Goal: Navigation & Orientation: Go to known website

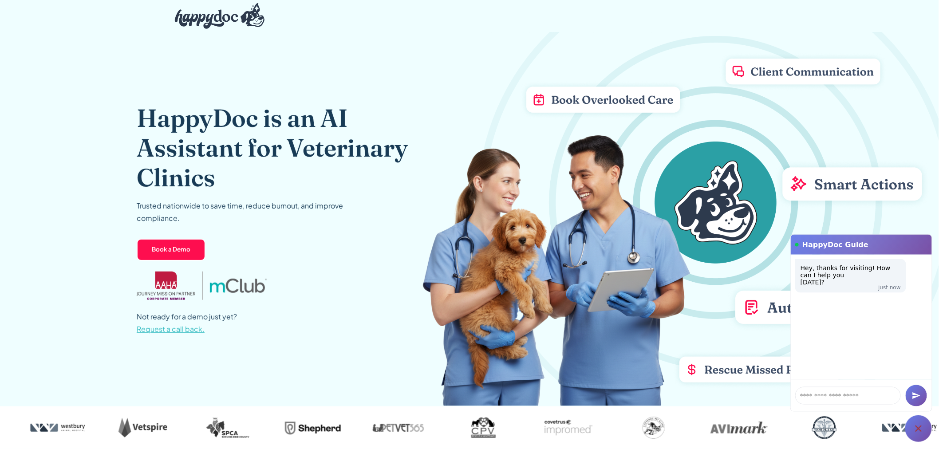
click at [493, 325] on img at bounding box center [680, 179] width 517 height 454
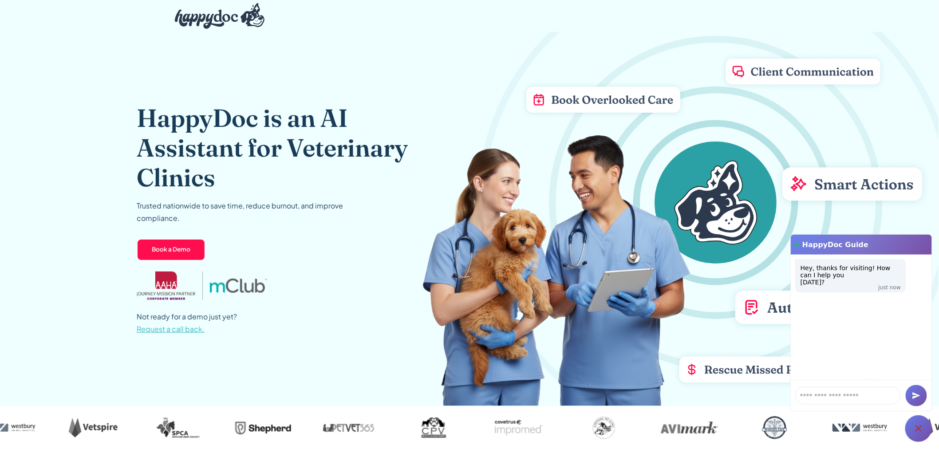
click at [902, 211] on img at bounding box center [680, 179] width 517 height 454
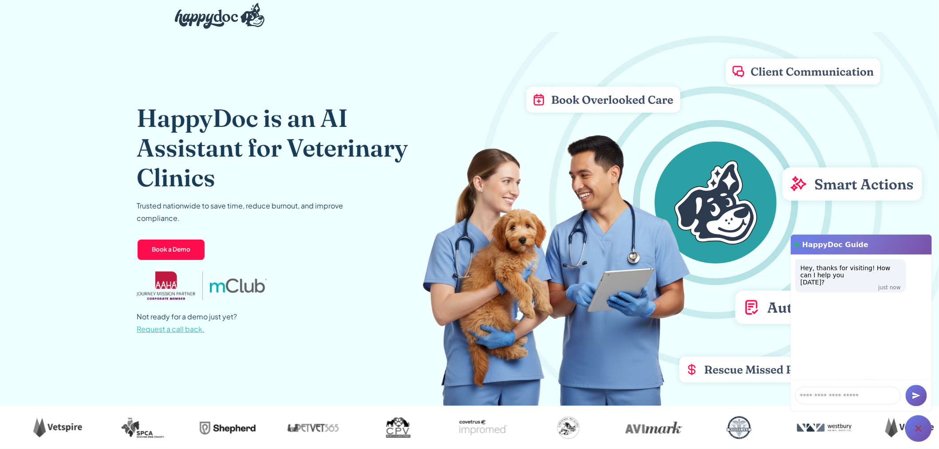
click at [790, 73] on img at bounding box center [680, 179] width 517 height 454
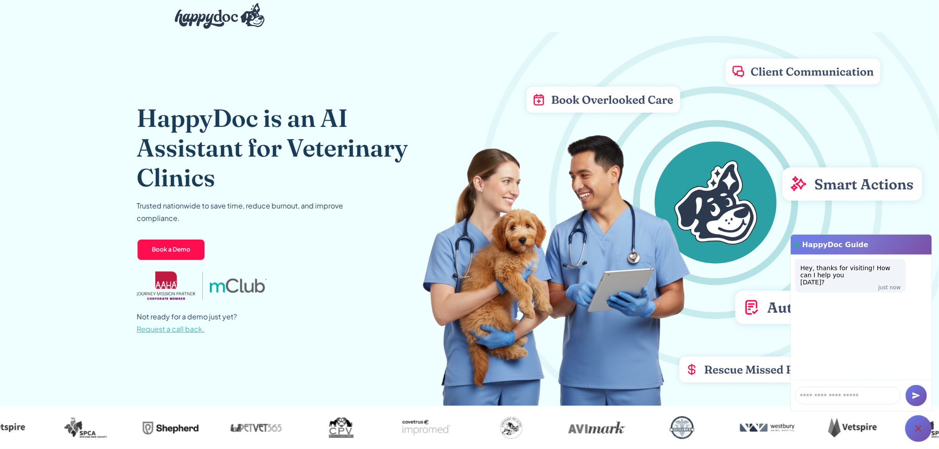
click at [919, 443] on div at bounding box center [937, 428] width 85 height 43
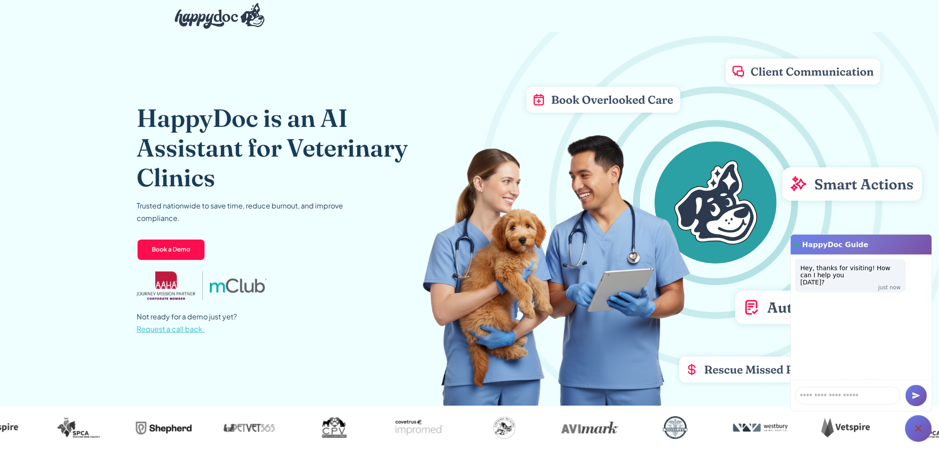
click at [917, 437] on div at bounding box center [918, 428] width 27 height 27
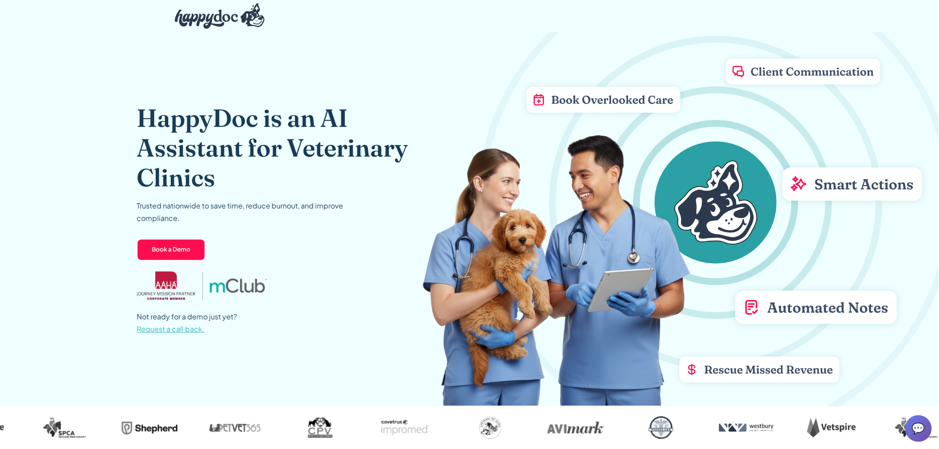
click at [919, 428] on span "💬" at bounding box center [918, 429] width 13 height 14
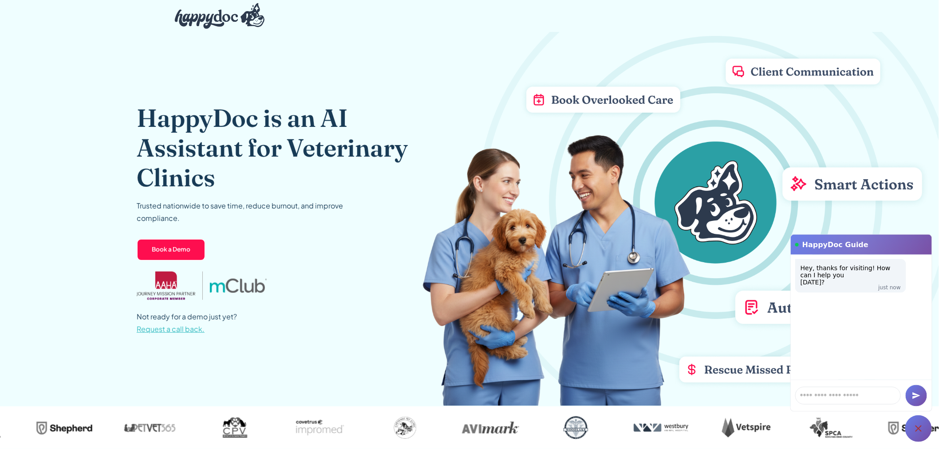
click at [919, 428] on icon at bounding box center [919, 429] width 6 height 6
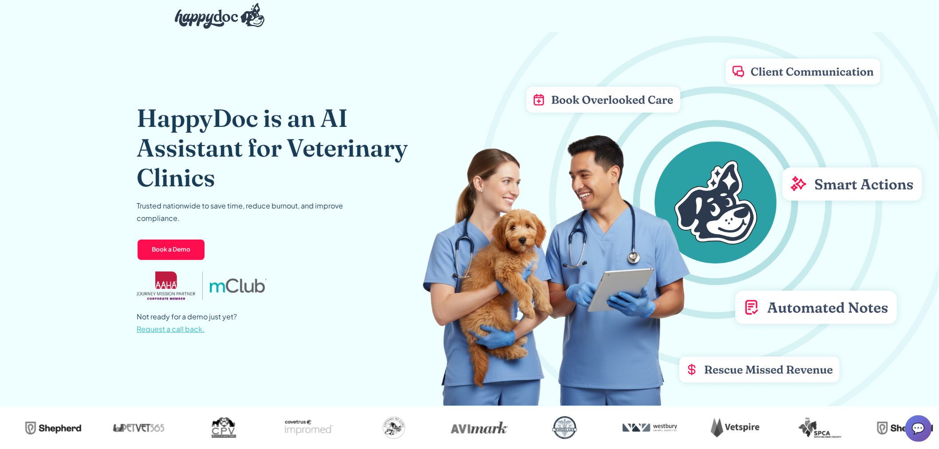
click at [919, 428] on span "💬" at bounding box center [918, 429] width 13 height 14
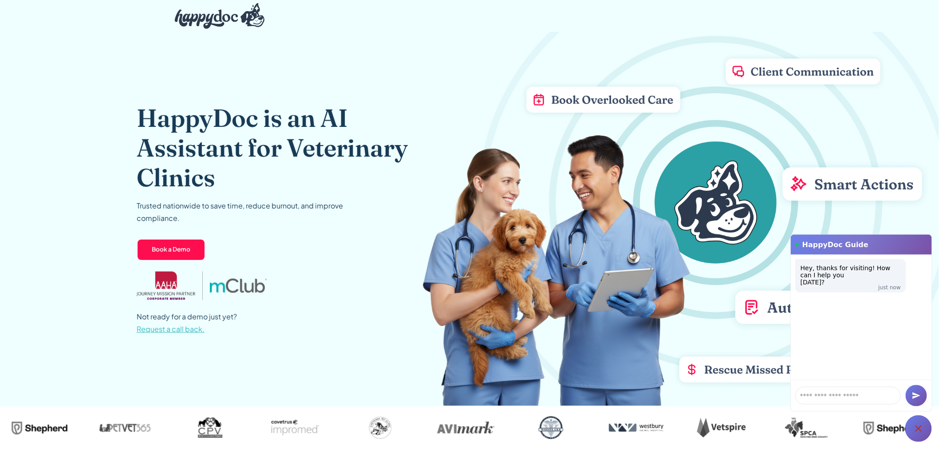
click at [916, 418] on div at bounding box center [918, 428] width 27 height 27
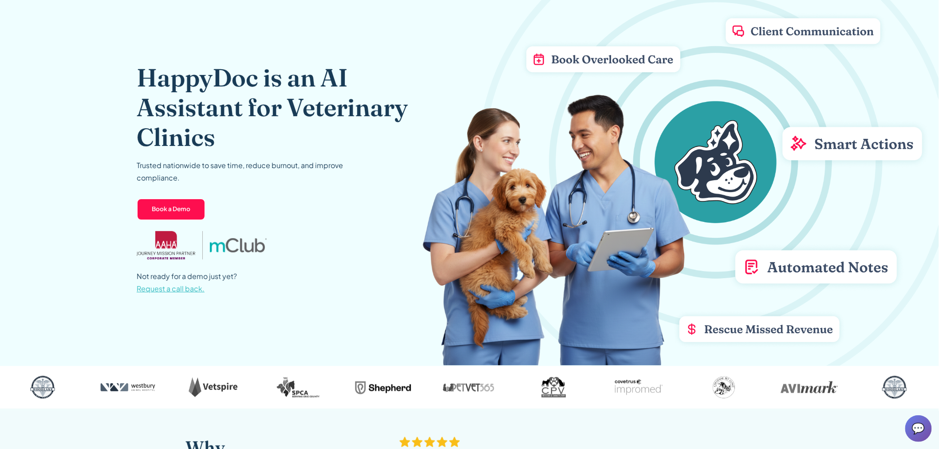
scroll to position [38, 0]
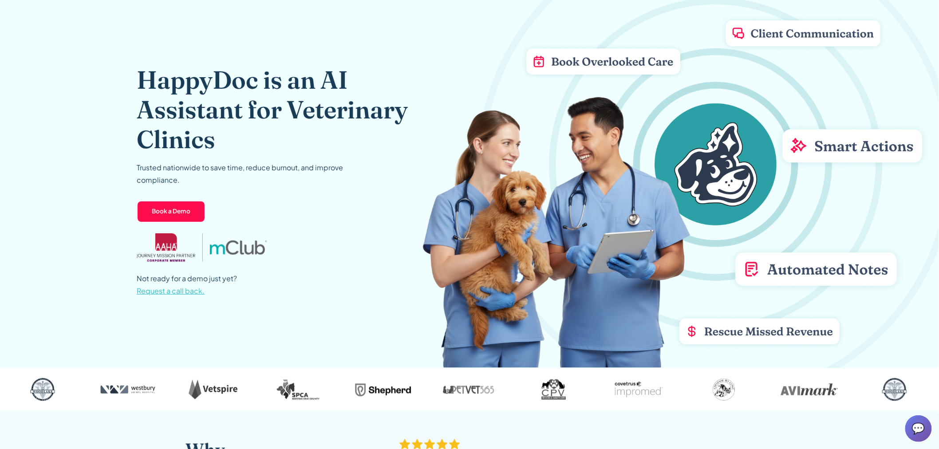
click at [774, 33] on img at bounding box center [680, 140] width 517 height 454
click at [634, 71] on img at bounding box center [680, 140] width 517 height 454
click at [886, 163] on img at bounding box center [680, 140] width 517 height 454
click at [820, 331] on img at bounding box center [680, 140] width 517 height 454
click at [813, 389] on img at bounding box center [809, 389] width 71 height 28
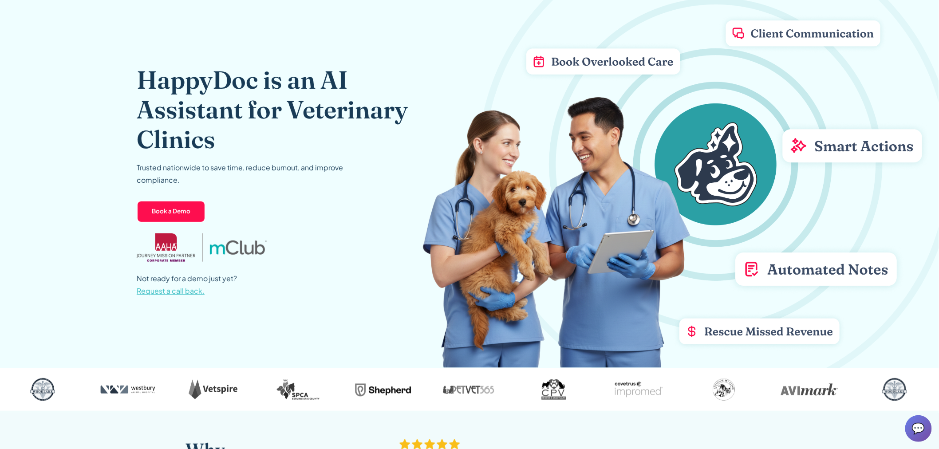
click at [897, 375] on img at bounding box center [894, 389] width 71 height 28
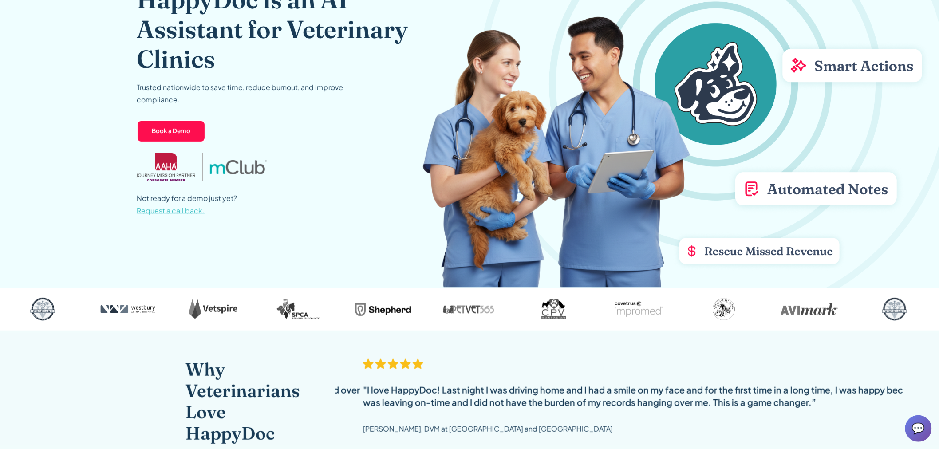
scroll to position [87, 0]
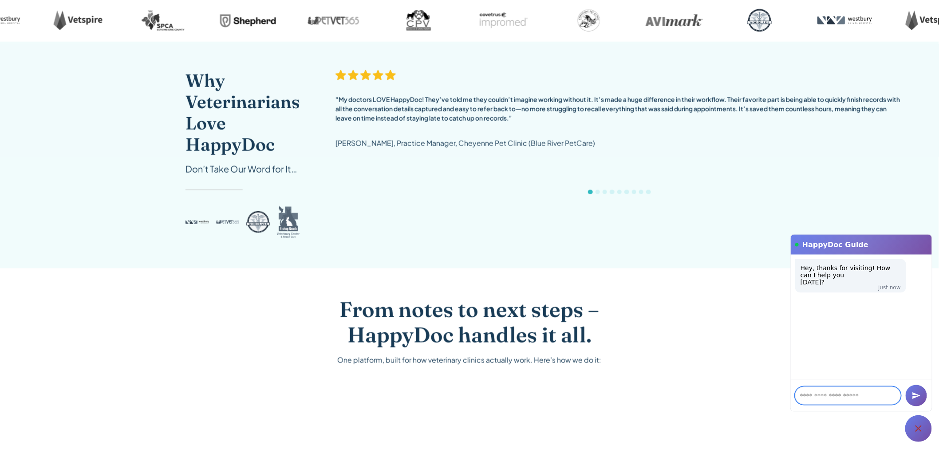
scroll to position [444, 0]
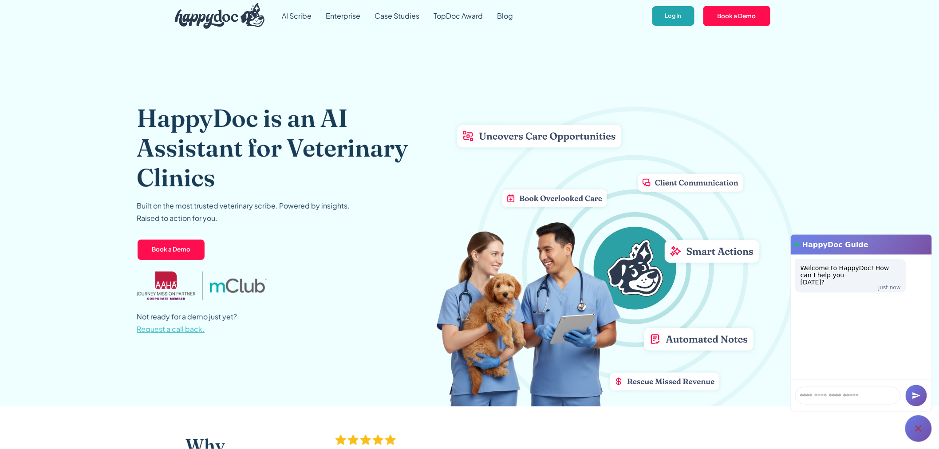
click at [675, 12] on link "Log In" at bounding box center [673, 16] width 44 height 22
